Goal: Task Accomplishment & Management: Manage account settings

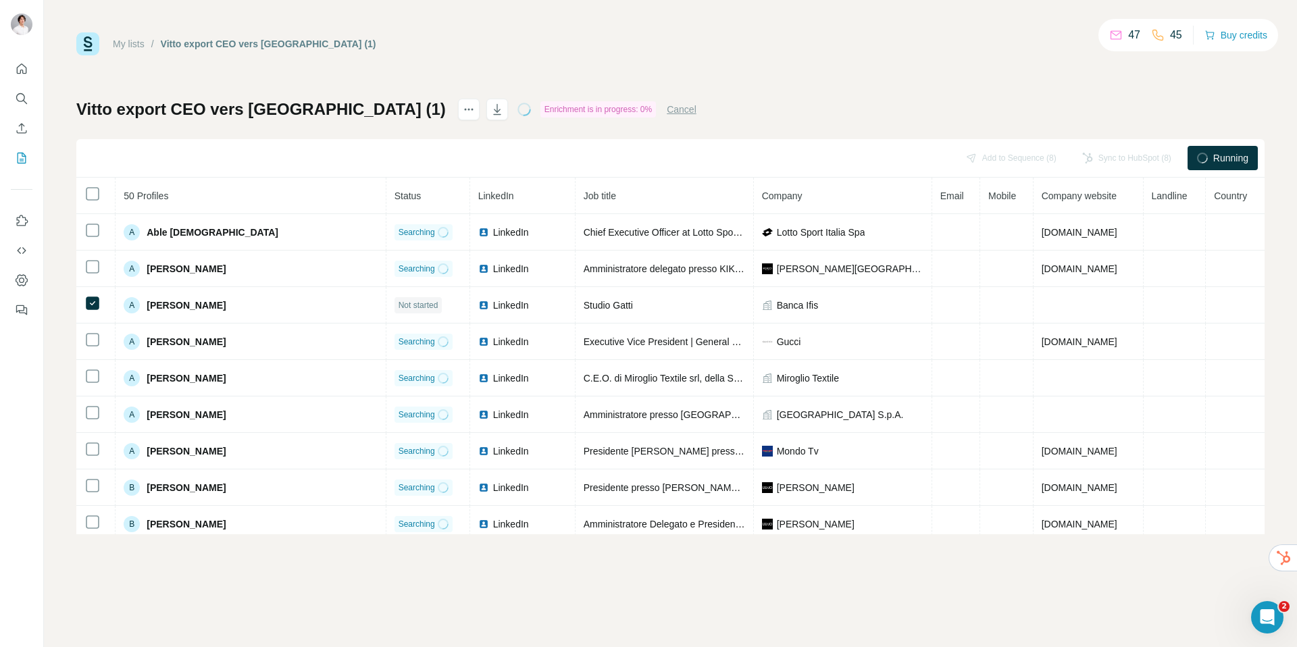
click at [1215, 164] on span "Running" at bounding box center [1231, 158] width 35 height 14
click at [690, 93] on div "My lists / Vitto export CEO vers Surfe (1) 47 45 Buy credits Vitto export CEO v…" at bounding box center [670, 283] width 1189 height 502
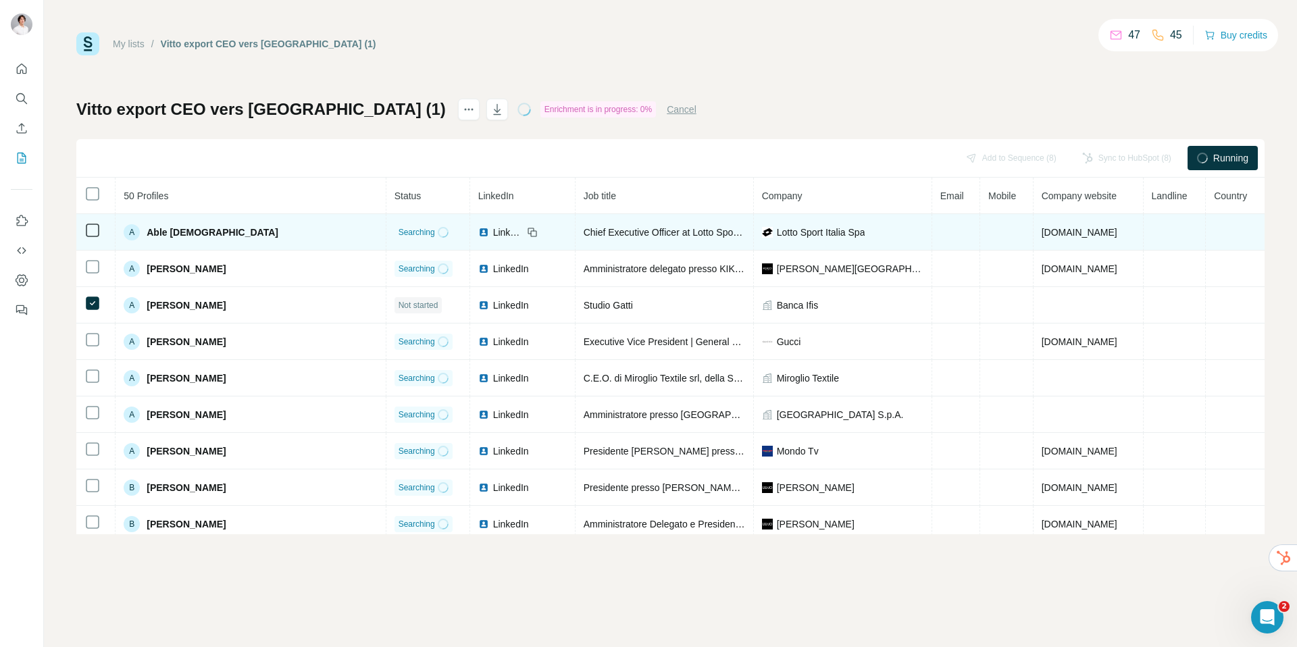
click at [399, 232] on span "Searching" at bounding box center [417, 232] width 36 height 12
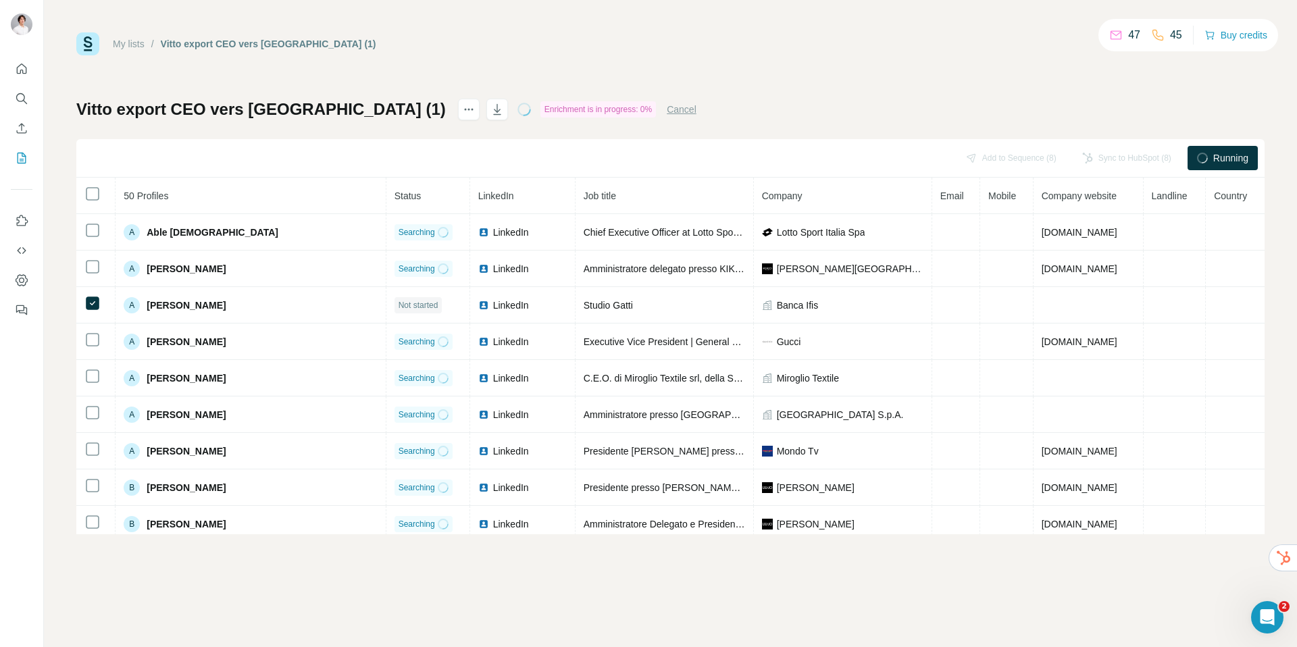
click at [718, 89] on div "My lists / Vitto export CEO vers Surfe (1) 47 45 Buy credits Vitto export CEO v…" at bounding box center [670, 283] width 1189 height 502
click at [1237, 155] on span "Running" at bounding box center [1231, 158] width 35 height 14
click at [1210, 161] on div "Running" at bounding box center [1223, 158] width 70 height 24
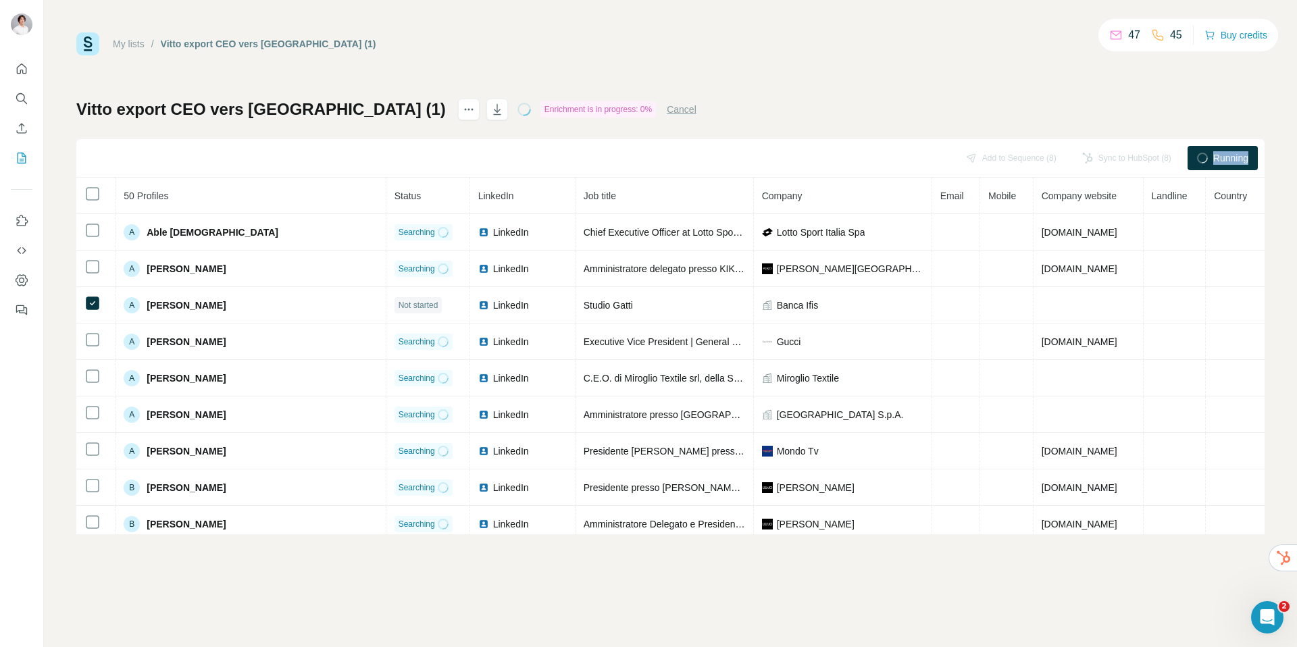
click at [1210, 161] on div "Running" at bounding box center [1223, 158] width 70 height 24
click at [1268, 613] on icon "Ouvrir le Messenger Intercom" at bounding box center [1266, 616] width 22 height 22
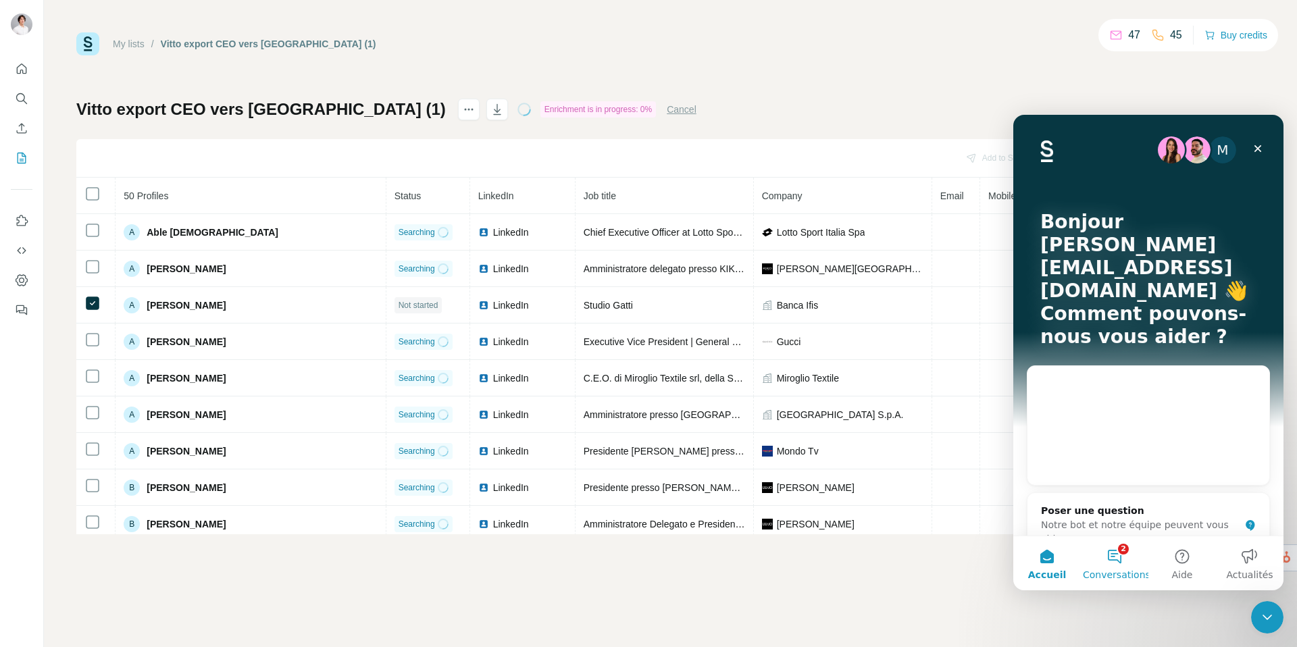
click at [1125, 560] on button "2 Conversations" at bounding box center [1115, 564] width 68 height 54
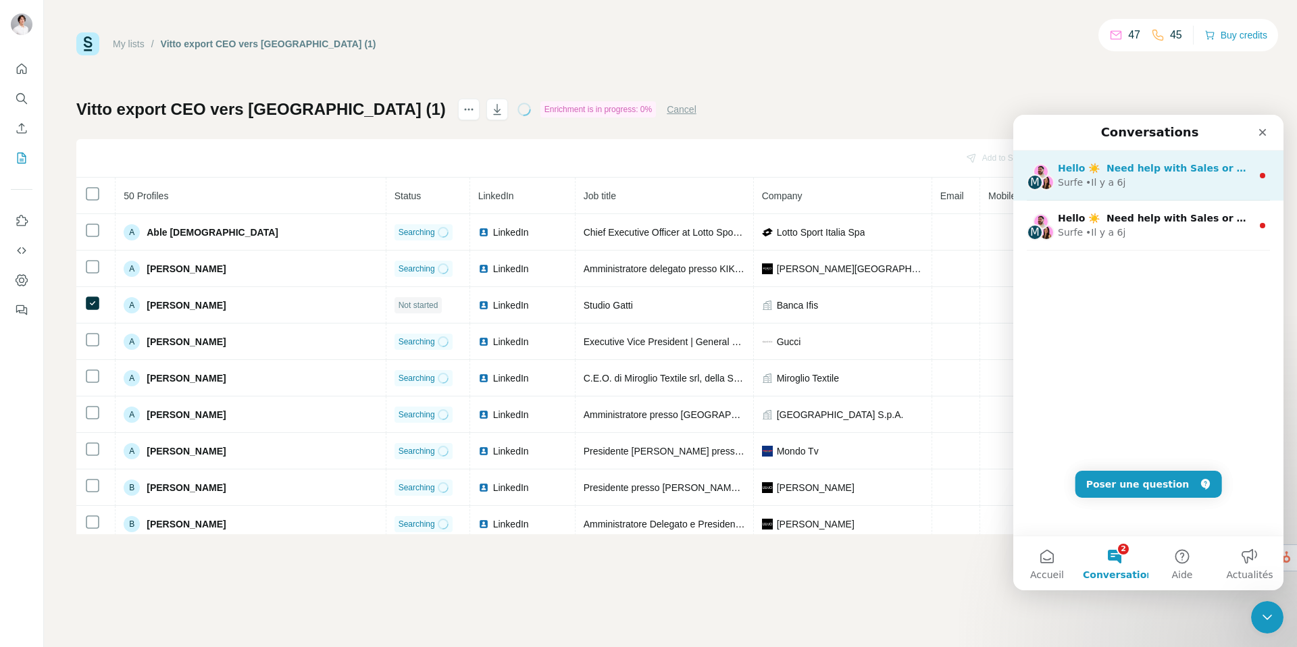
click at [1222, 174] on span "Hello ☀️ ​ Need help with Sales or Support? We've got you covered!" at bounding box center [1236, 168] width 356 height 11
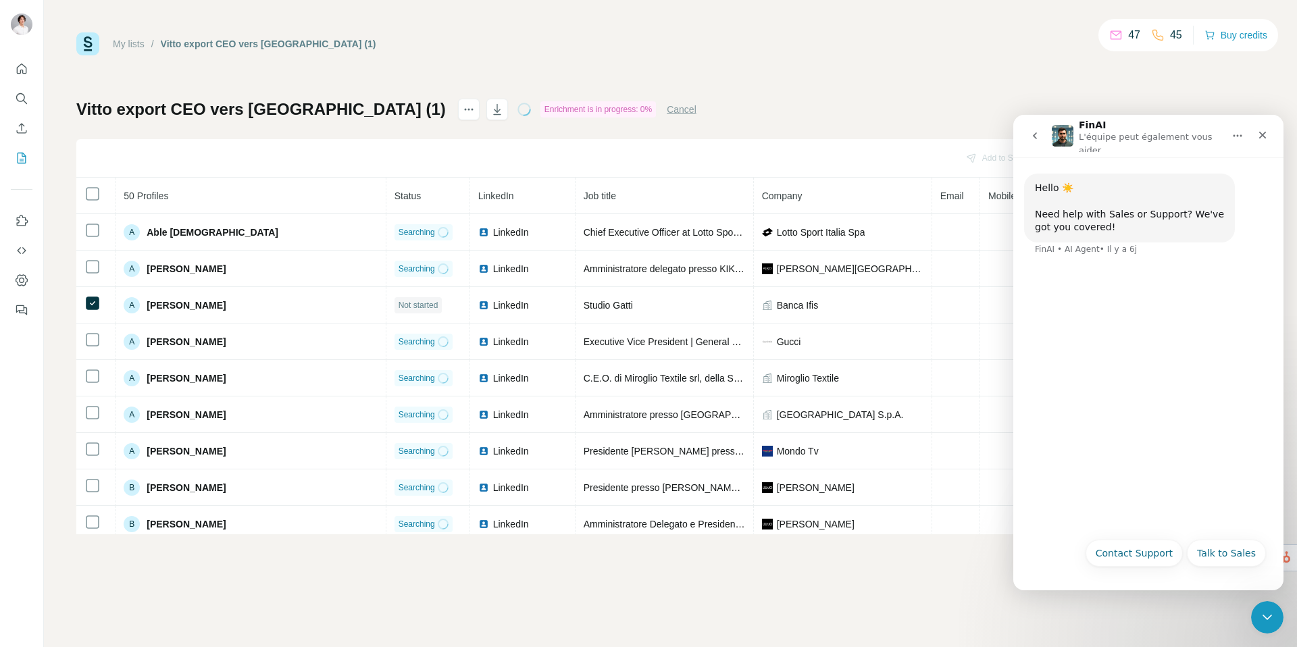
click at [1040, 143] on button "go back" at bounding box center [1035, 136] width 26 height 26
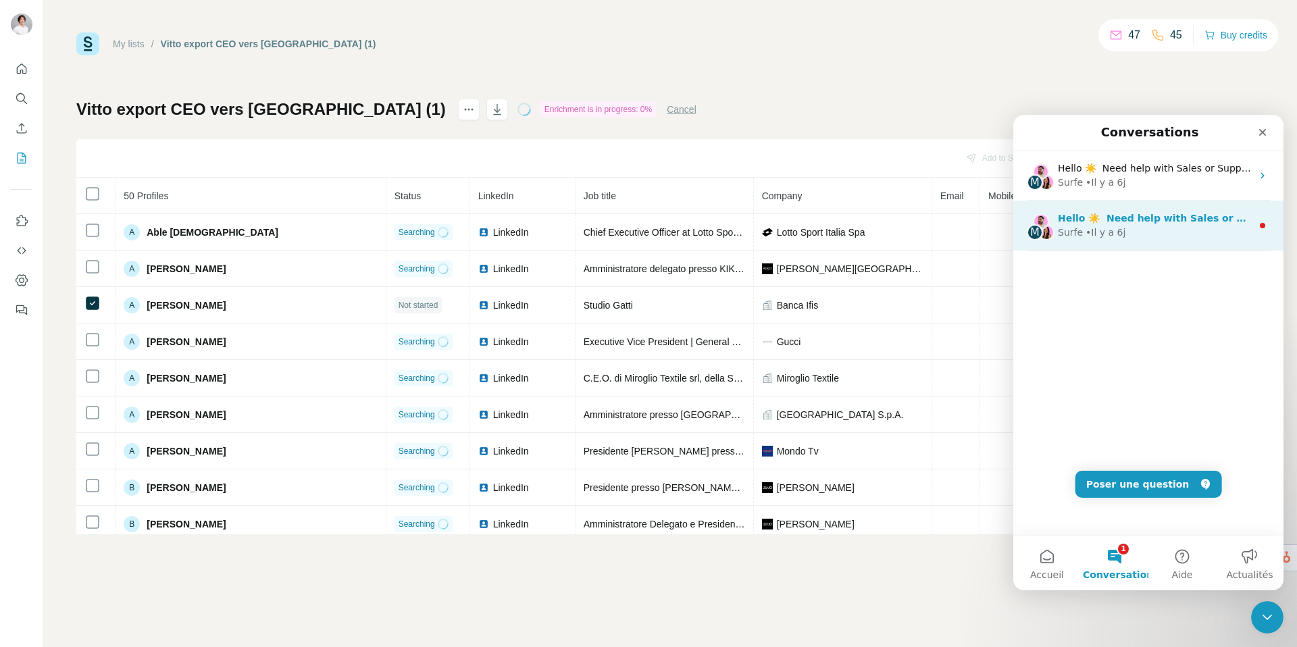
click at [1124, 241] on div "M Hello ☀️ ​ Need help with Sales or Support? We've got you covered! Surfe • Il…" at bounding box center [1149, 226] width 270 height 50
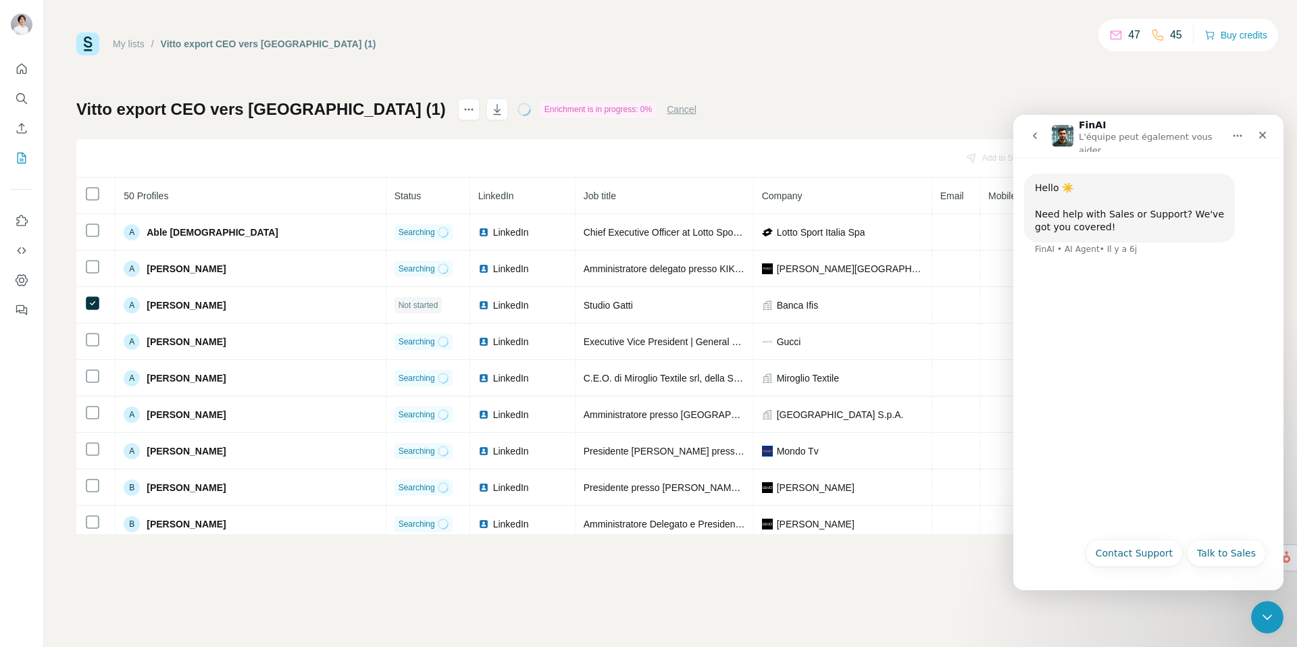
click at [1036, 134] on icon "go back" at bounding box center [1035, 135] width 11 height 11
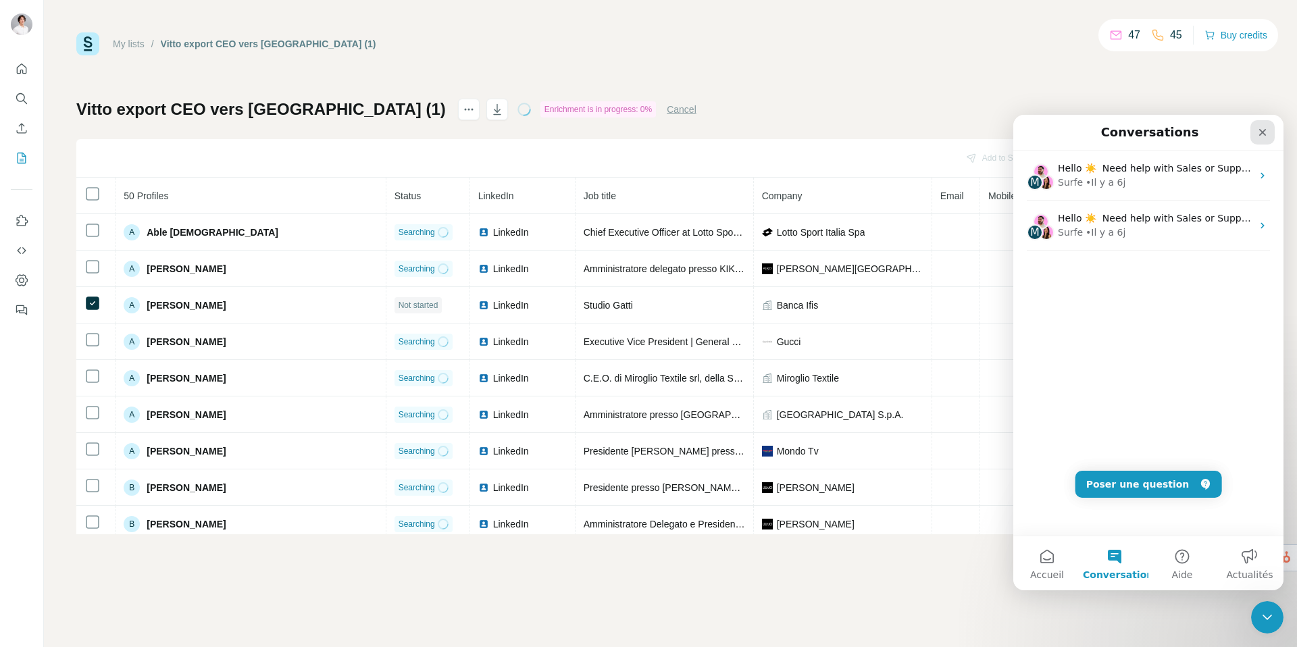
click at [1260, 141] on div "Fermer" at bounding box center [1263, 132] width 24 height 24
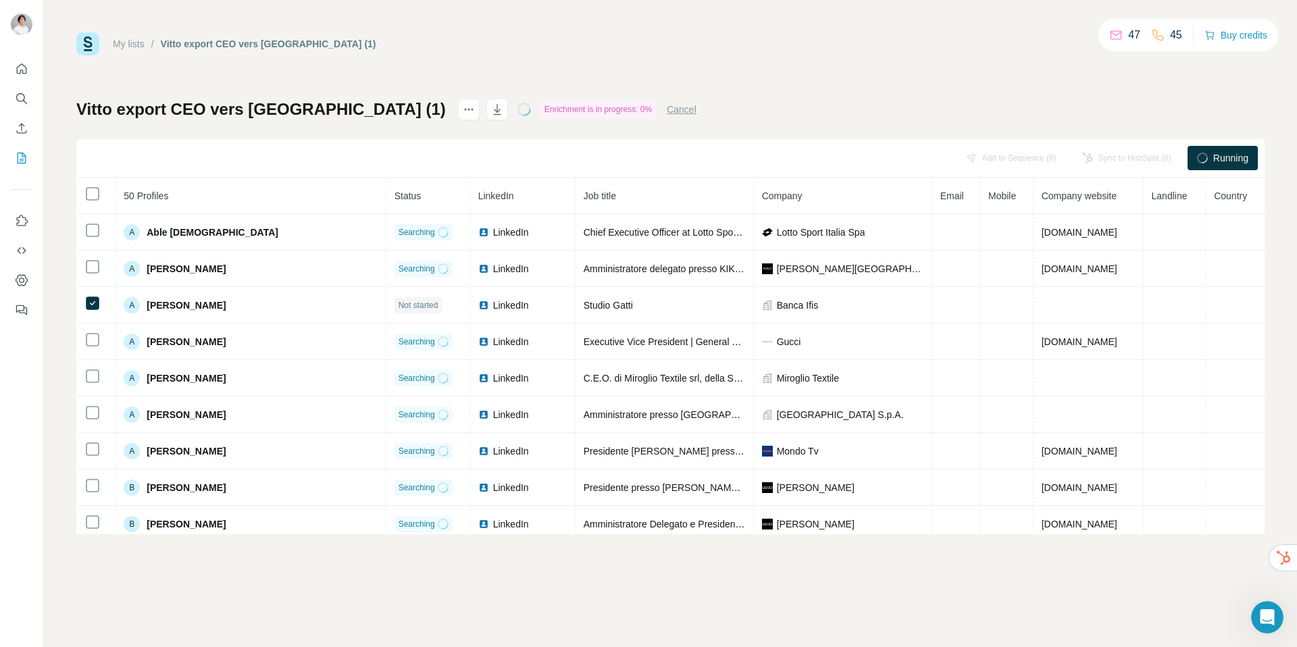
click at [766, 108] on div "Vitto export CEO vers [GEOGRAPHIC_DATA] (1) Enrichment is in progress: 0% Cance…" at bounding box center [670, 317] width 1189 height 436
click at [667, 109] on button "Cancel" at bounding box center [682, 110] width 30 height 14
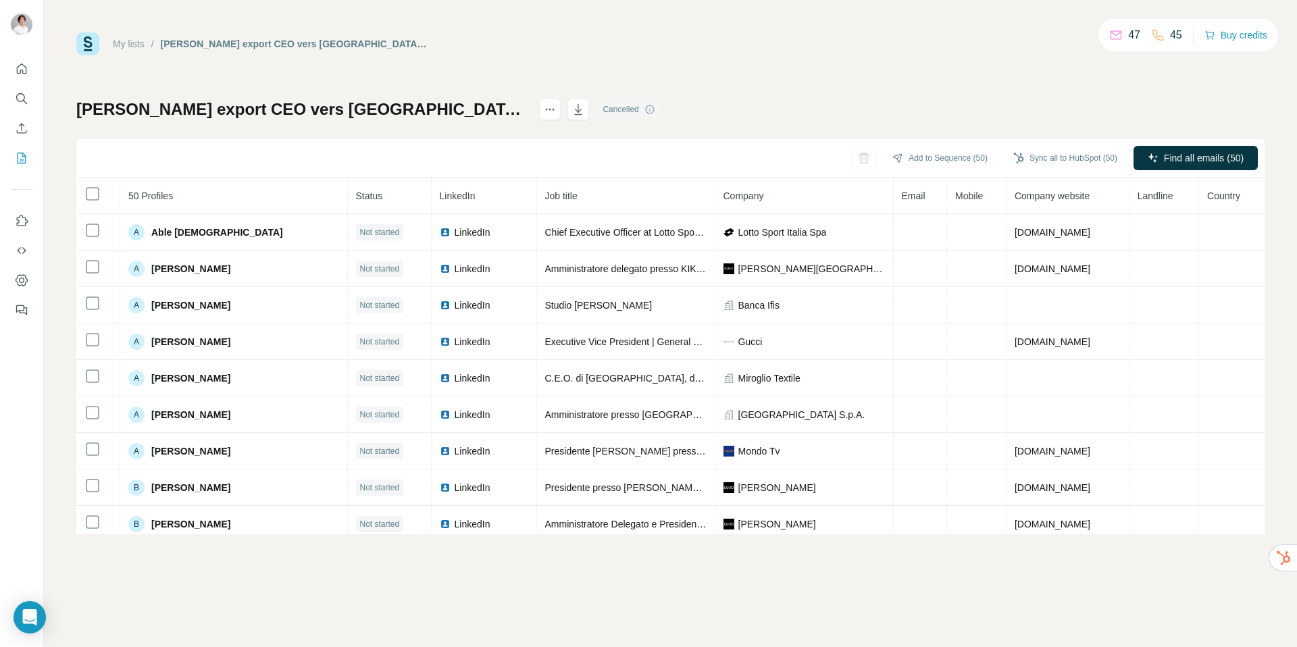
click at [462, 101] on div "Vitto export CEO vers Surfe (1) Cancelled Add to Sequence (50) Sync all to HubS…" at bounding box center [670, 317] width 1189 height 436
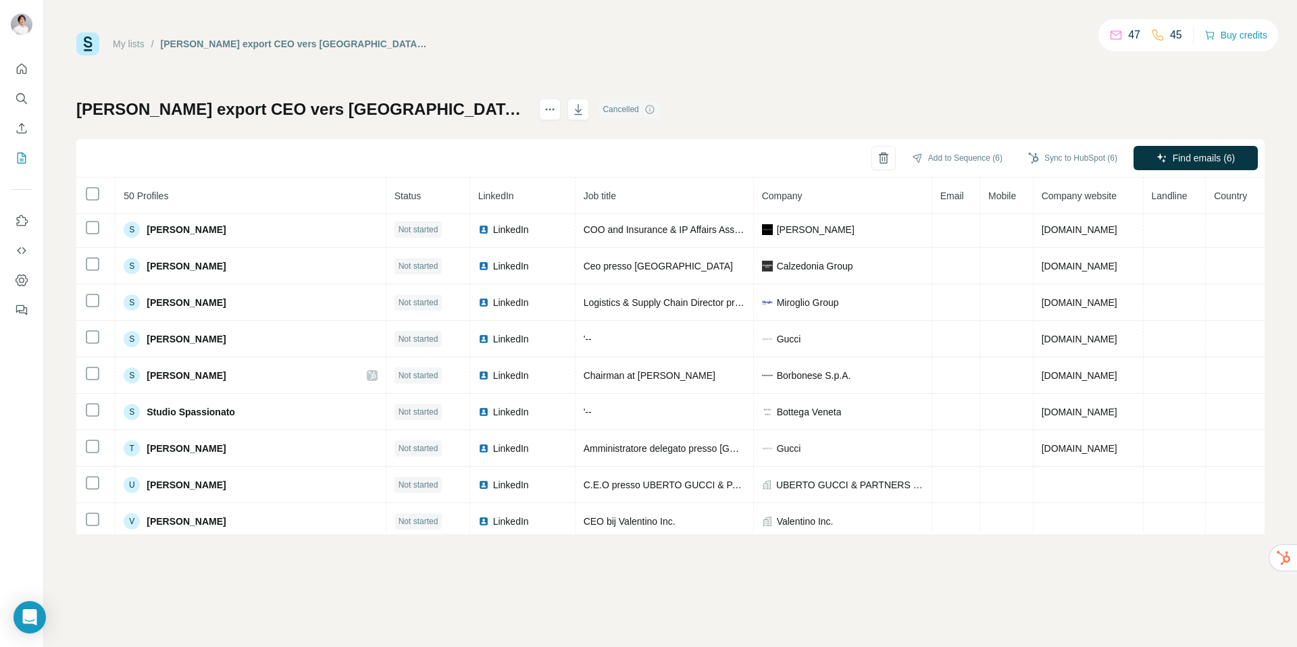
scroll to position [1504, 0]
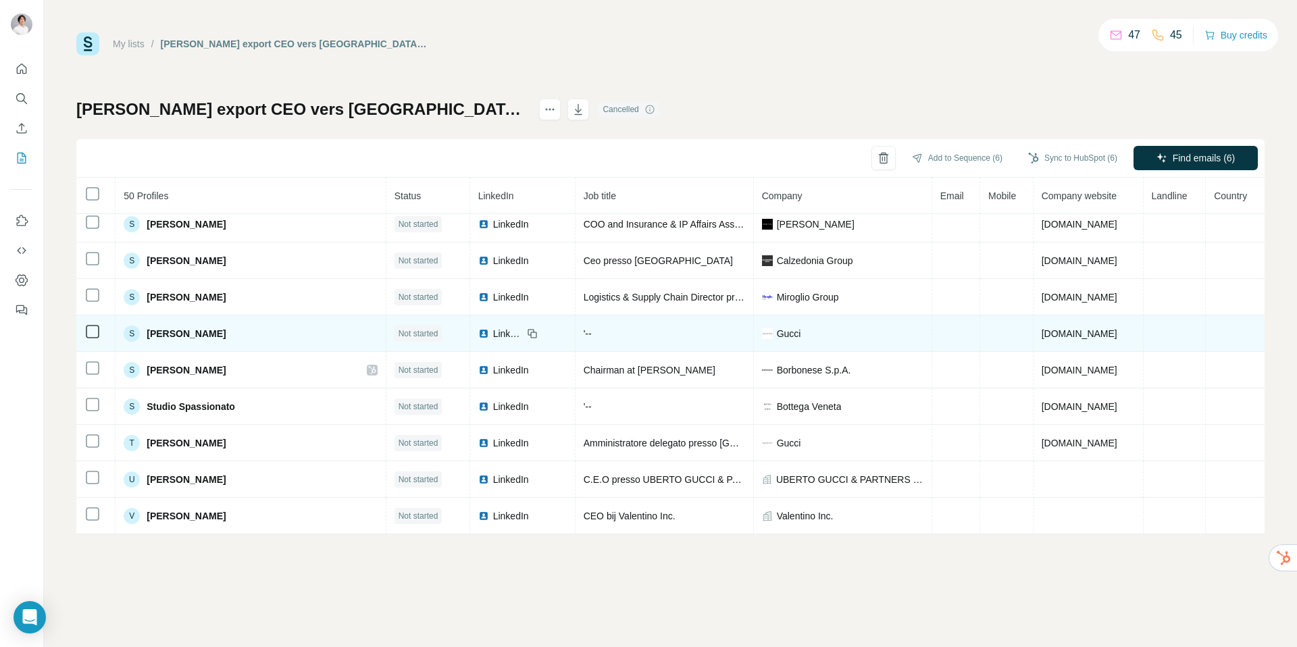
click at [493, 333] on span "LinkedIn" at bounding box center [508, 334] width 30 height 14
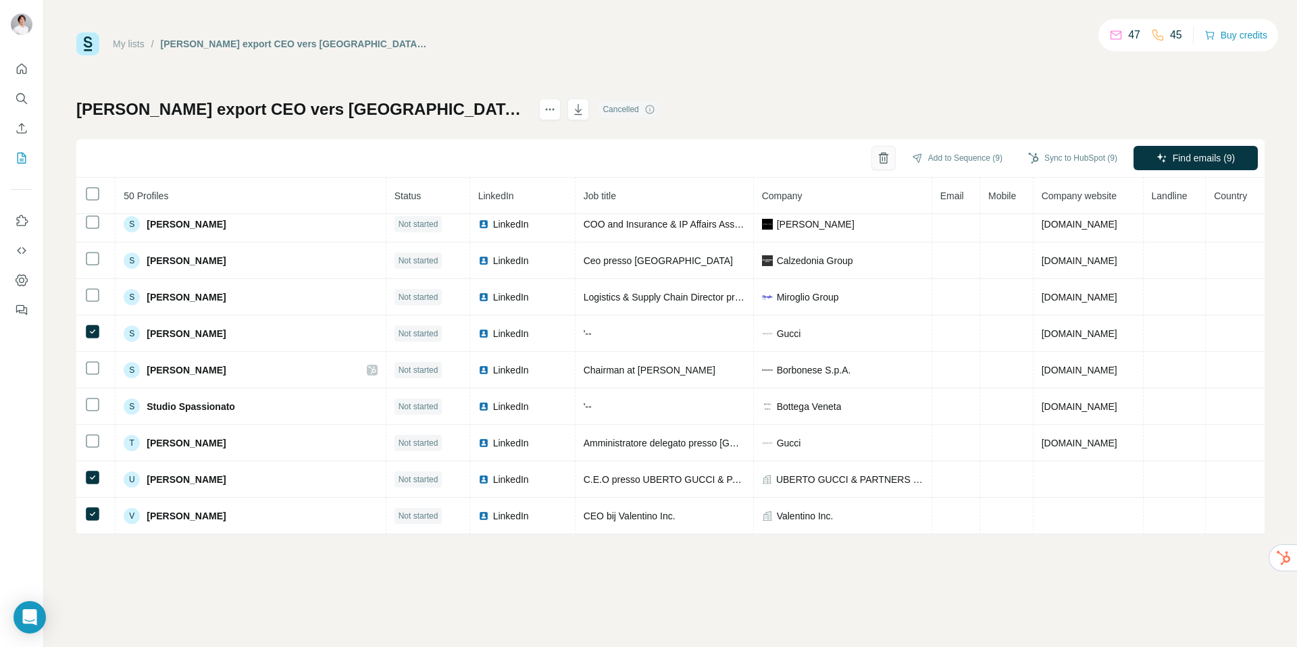
click at [880, 158] on icon "button" at bounding box center [883, 158] width 7 height 9
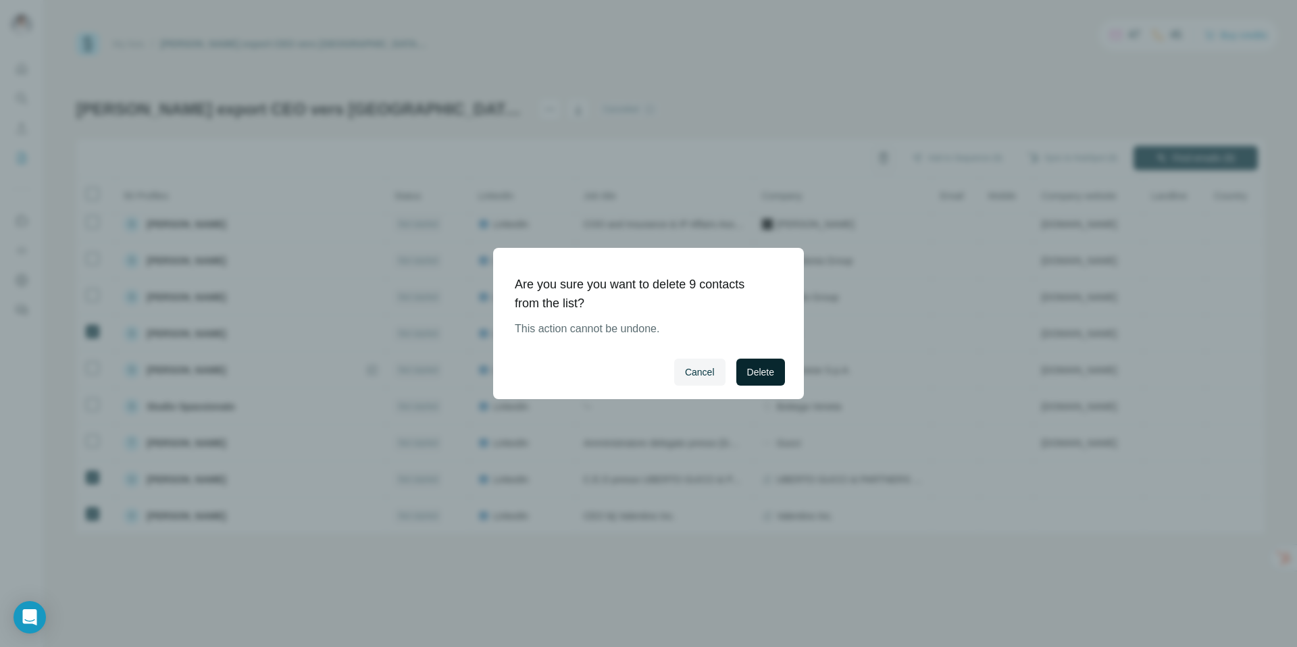
click at [760, 369] on span "Delete" at bounding box center [760, 373] width 27 height 14
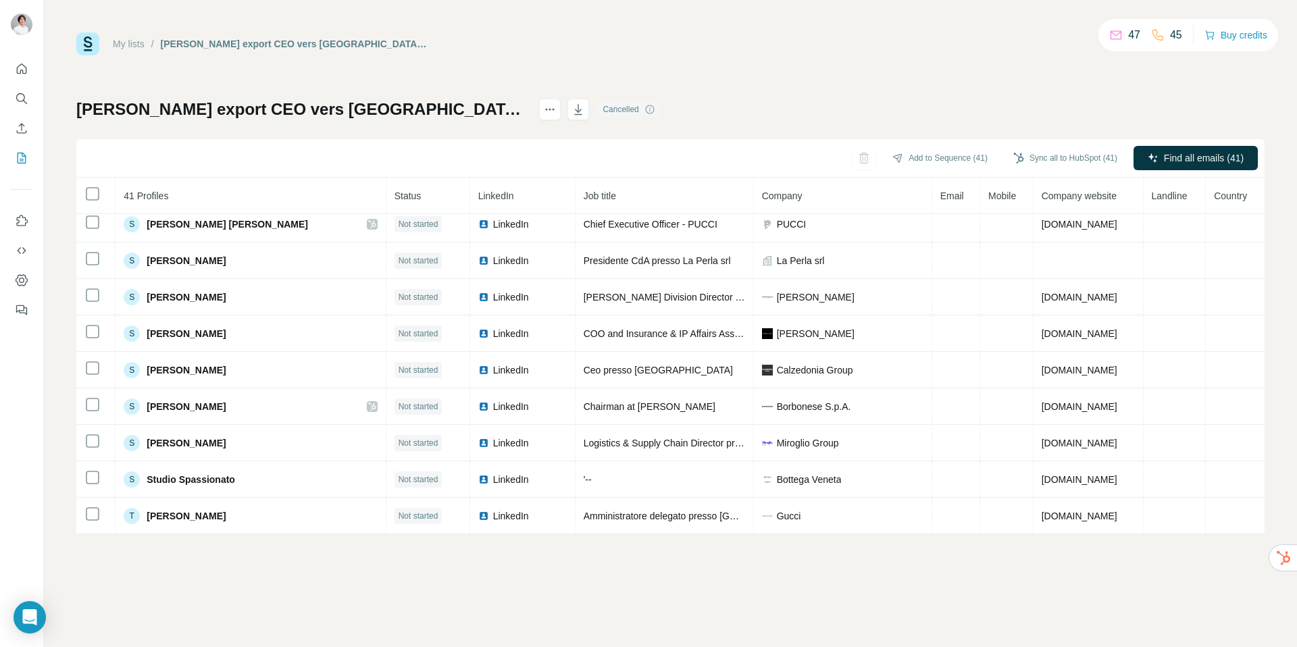
scroll to position [1176, 0]
click at [1181, 158] on span "Find all emails (41)" at bounding box center [1204, 158] width 80 height 14
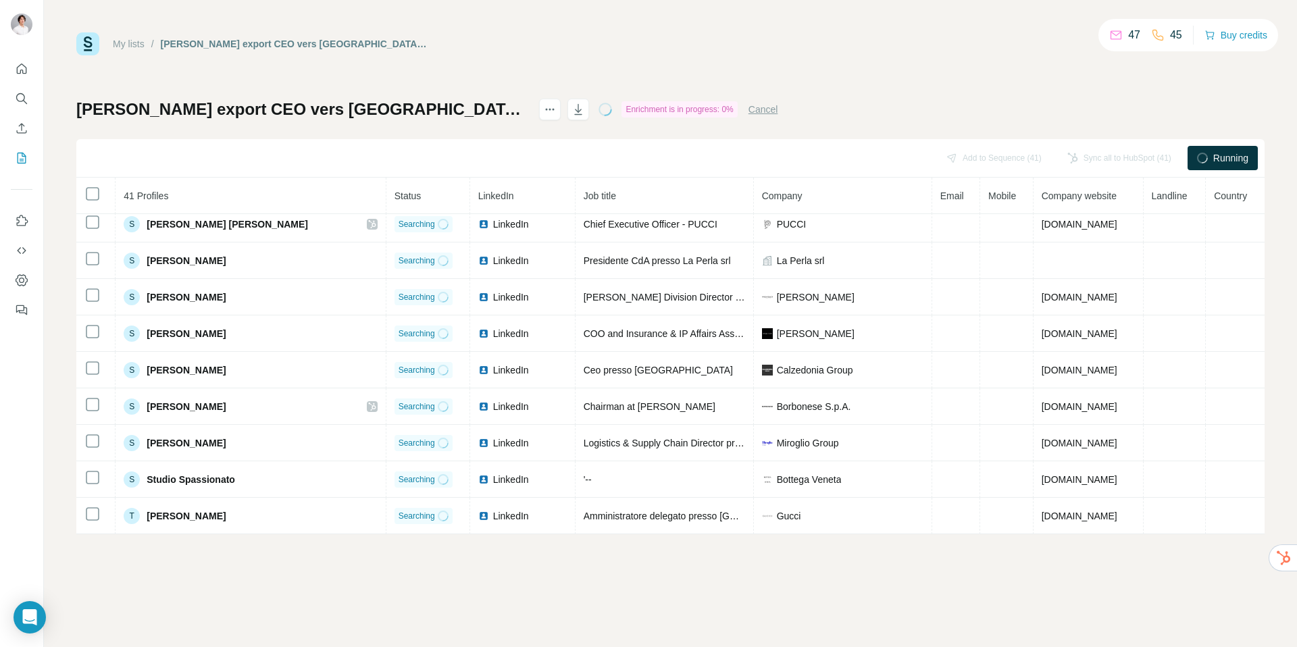
click at [749, 109] on button "Cancel" at bounding box center [764, 110] width 30 height 14
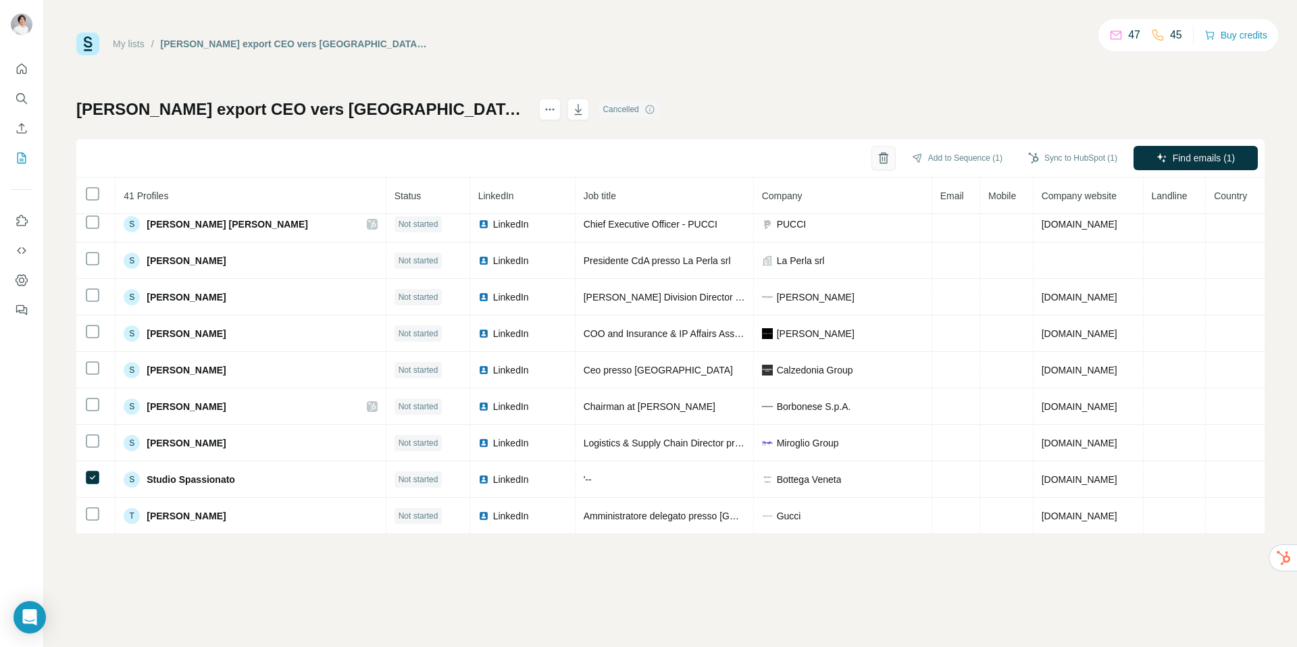
click at [877, 162] on icon "button" at bounding box center [884, 158] width 14 height 14
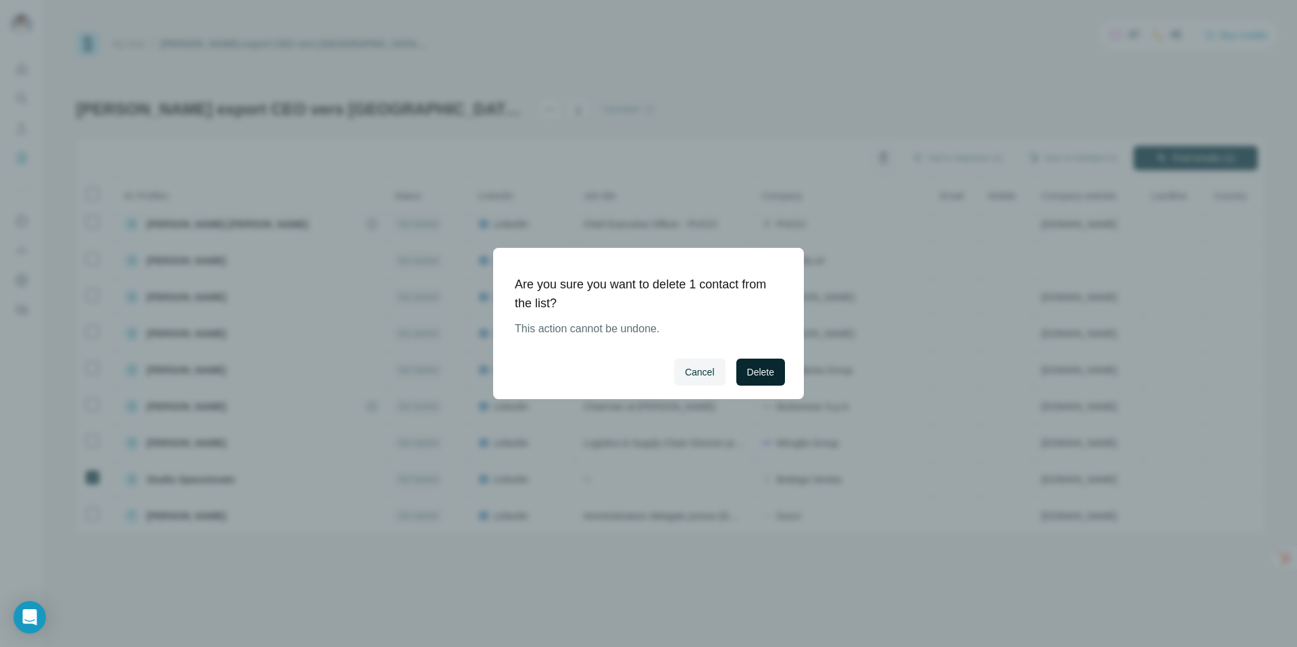
click at [764, 359] on button "Delete" at bounding box center [761, 372] width 49 height 27
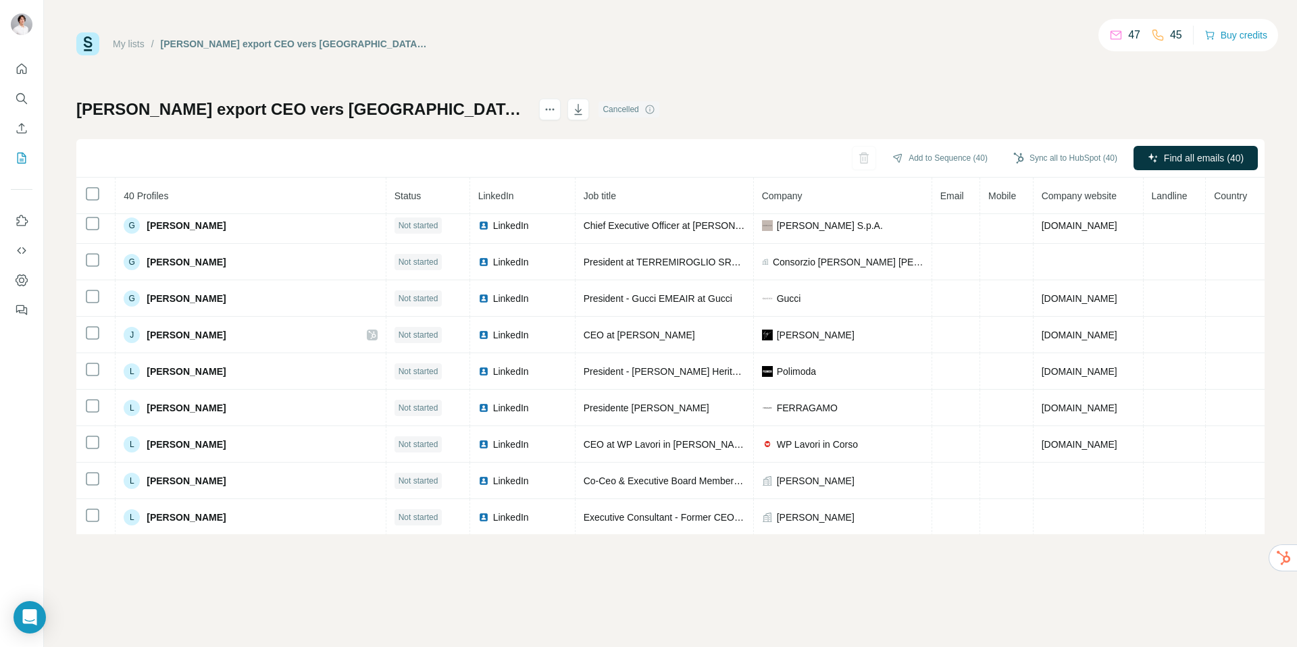
scroll to position [0, 0]
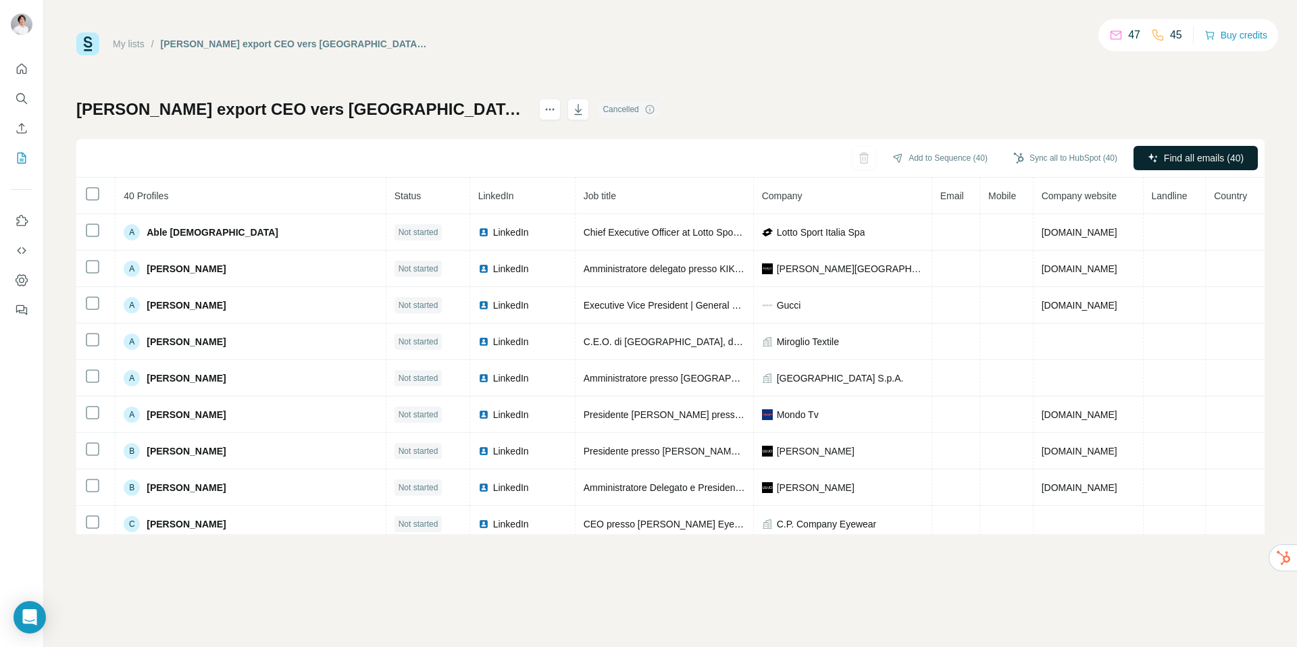
click at [1164, 166] on button "Find all emails (40)" at bounding box center [1196, 158] width 124 height 24
